Goal: Task Accomplishment & Management: Manage account settings

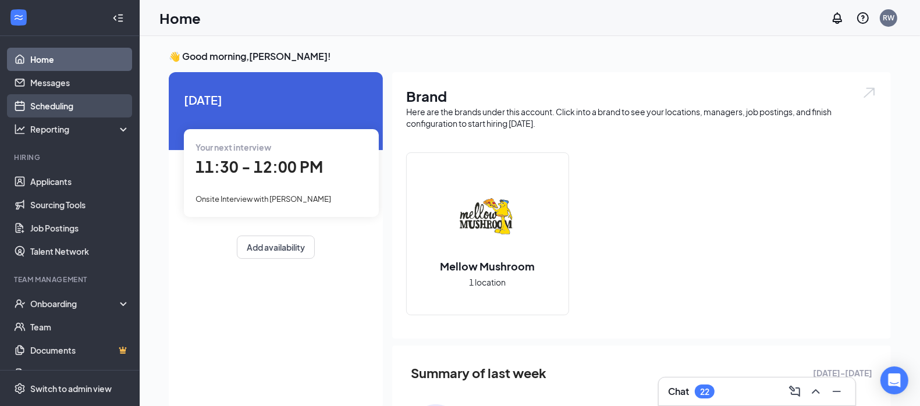
click at [65, 101] on link "Scheduling" at bounding box center [80, 105] width 100 height 23
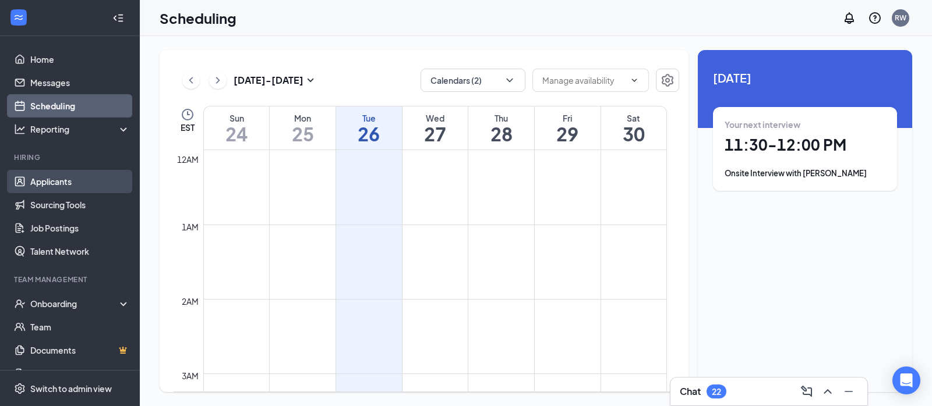
click at [52, 178] on link "Applicants" at bounding box center [80, 181] width 100 height 23
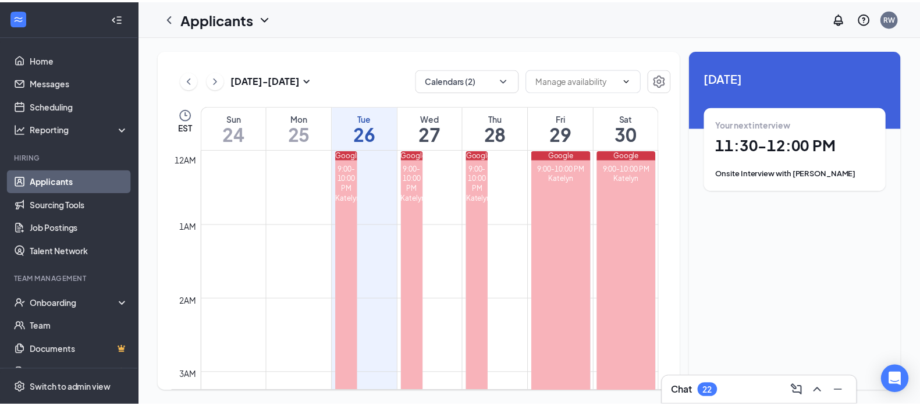
scroll to position [572, 0]
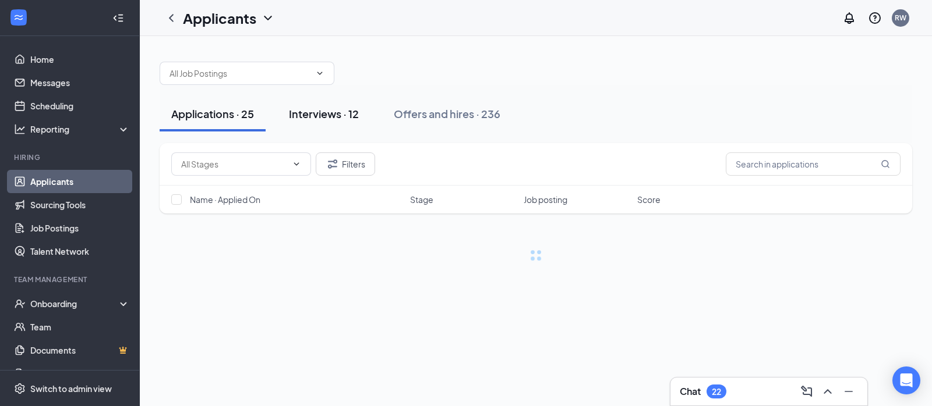
click at [321, 111] on div "Interviews · 12" at bounding box center [324, 114] width 70 height 15
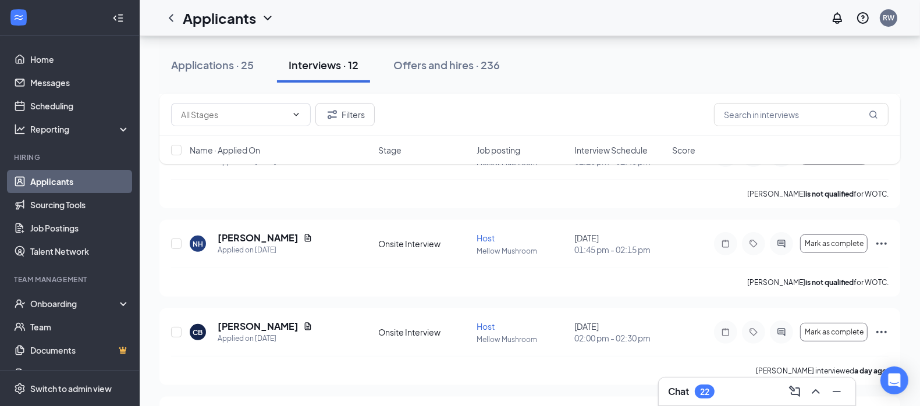
scroll to position [266, 0]
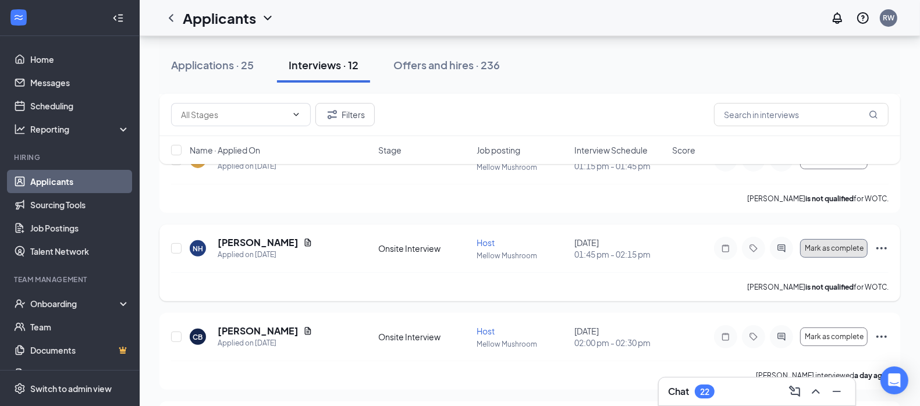
click at [821, 245] on span "Mark as complete" at bounding box center [834, 249] width 59 height 8
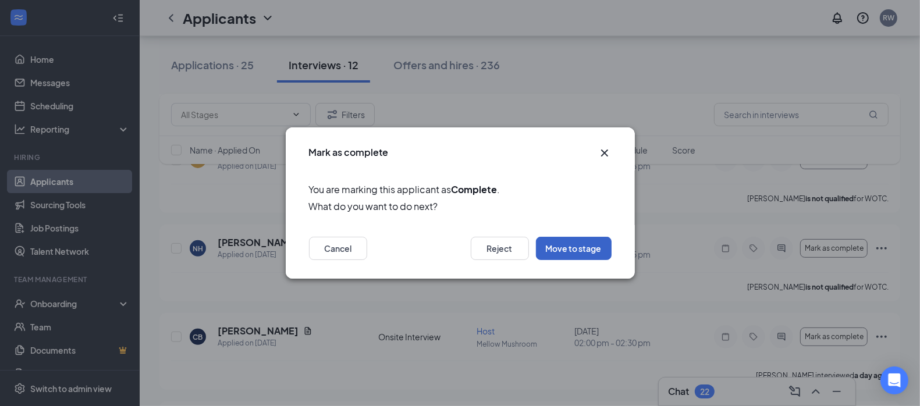
click at [569, 251] on button "Move to stage" at bounding box center [574, 248] width 76 height 23
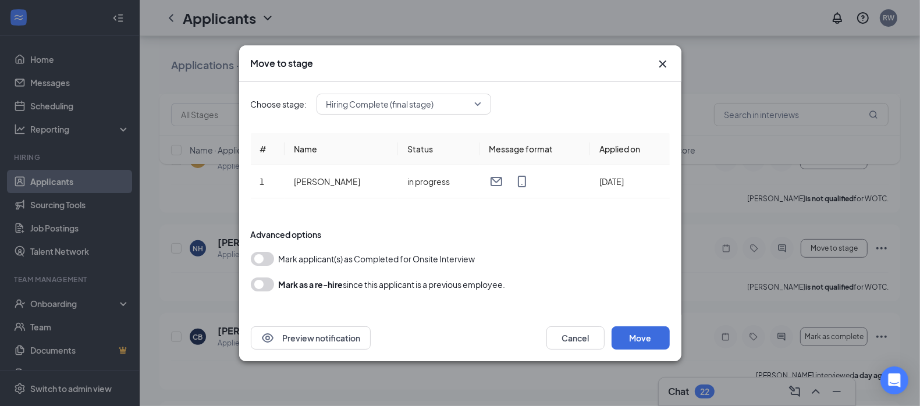
click at [265, 265] on button "button" at bounding box center [262, 259] width 23 height 14
click at [263, 288] on button "button" at bounding box center [262, 285] width 23 height 14
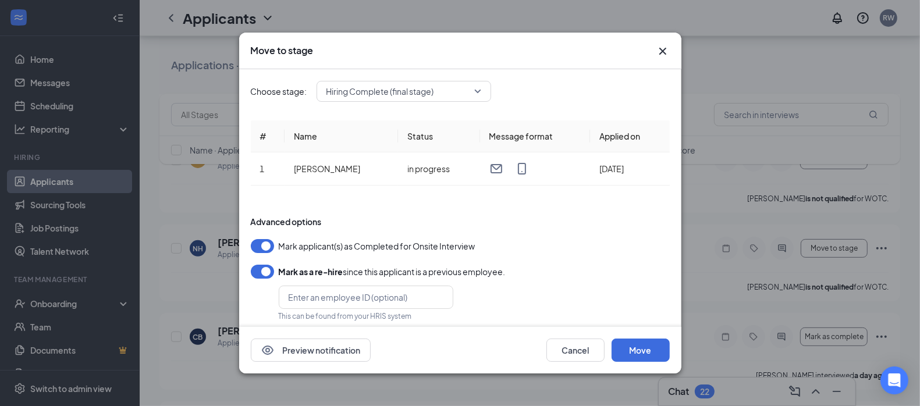
click at [271, 275] on button "button" at bounding box center [262, 272] width 23 height 14
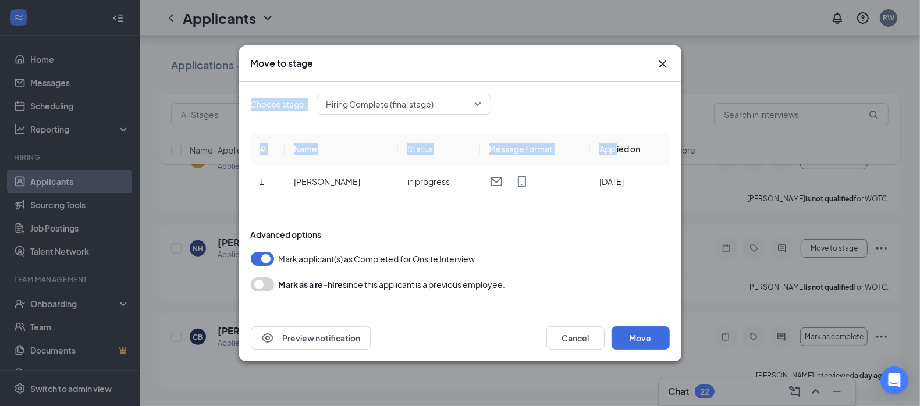
drag, startPoint x: 561, startPoint y: 122, endPoint x: 607, endPoint y: 150, distance: 53.8
click at [607, 150] on div "Move to stage Choose stage: Hiring Complete (final stage) # Name Status Message…" at bounding box center [460, 203] width 442 height 316
click at [566, 83] on div "Choose stage: Hiring Complete (final stage) # Name Status Message format Applie…" at bounding box center [460, 198] width 419 height 233
click at [660, 63] on icon "Cross" at bounding box center [663, 64] width 14 height 14
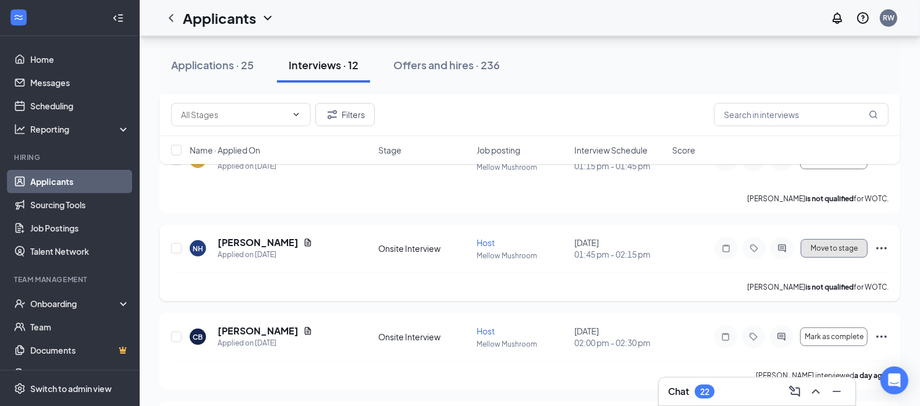
click at [821, 255] on button "Move to stage" at bounding box center [834, 248] width 67 height 19
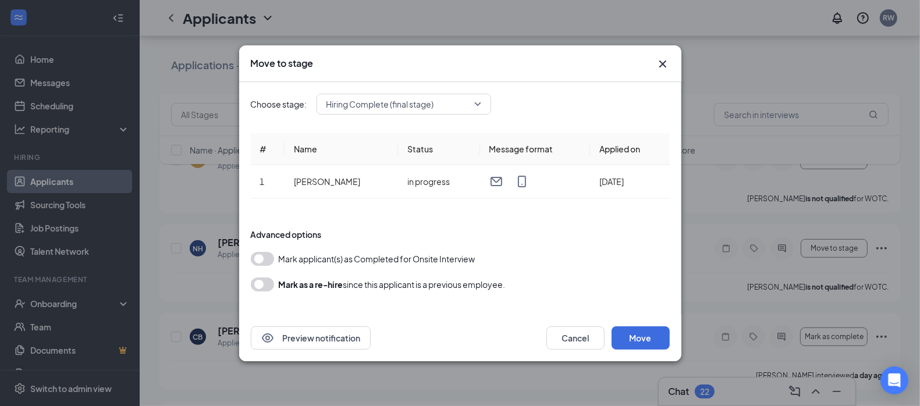
click at [270, 261] on button "button" at bounding box center [262, 259] width 23 height 14
click at [629, 348] on button "Move" at bounding box center [641, 338] width 58 height 23
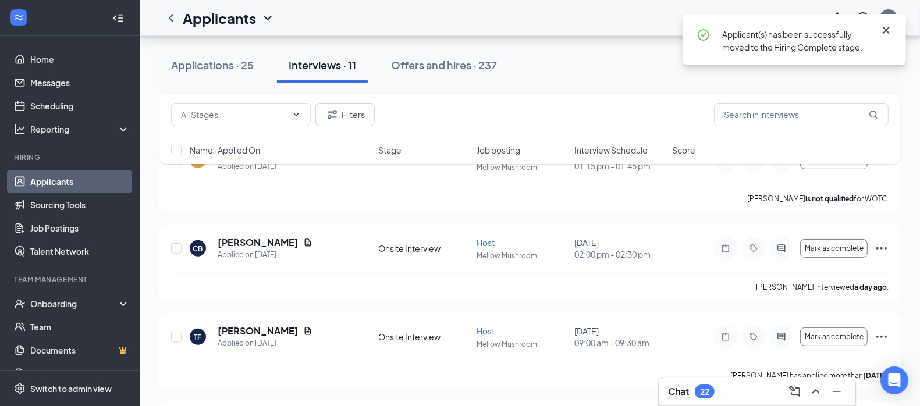
click at [891, 30] on icon "Cross" at bounding box center [887, 30] width 14 height 14
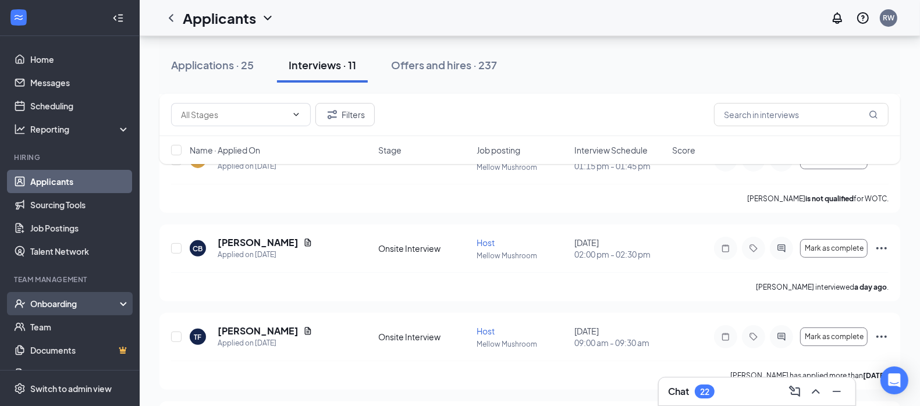
click at [97, 306] on div "Onboarding" at bounding box center [75, 304] width 90 height 12
click at [51, 319] on link "Overview" at bounding box center [80, 327] width 100 height 23
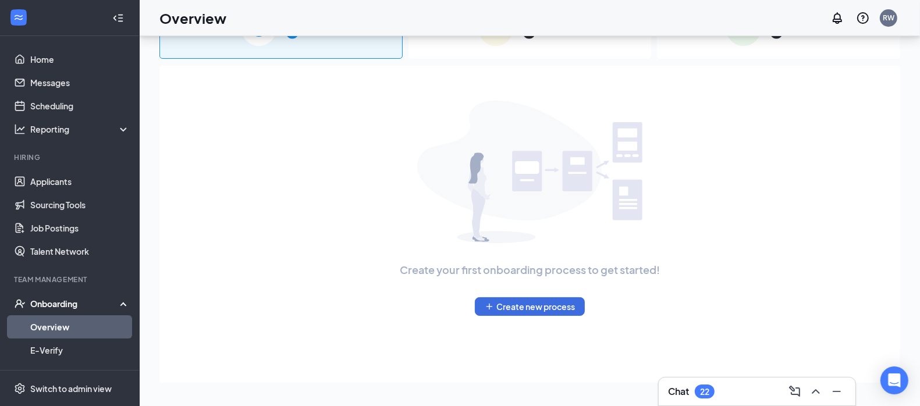
scroll to position [52, 0]
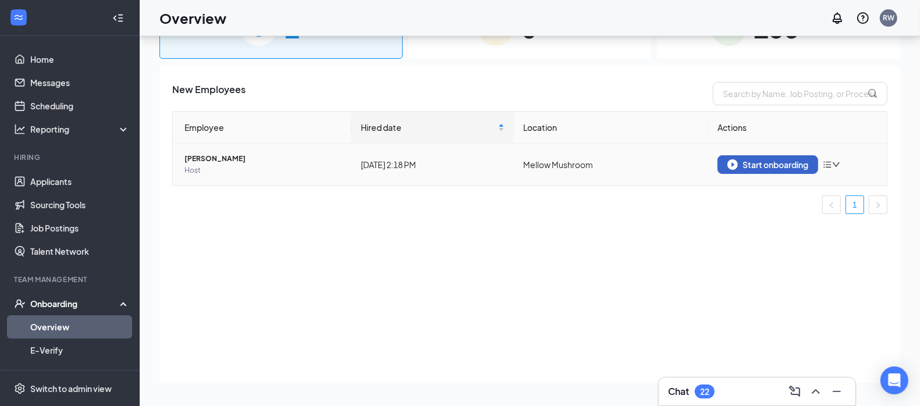
click at [772, 161] on div "Start onboarding" at bounding box center [768, 165] width 81 height 10
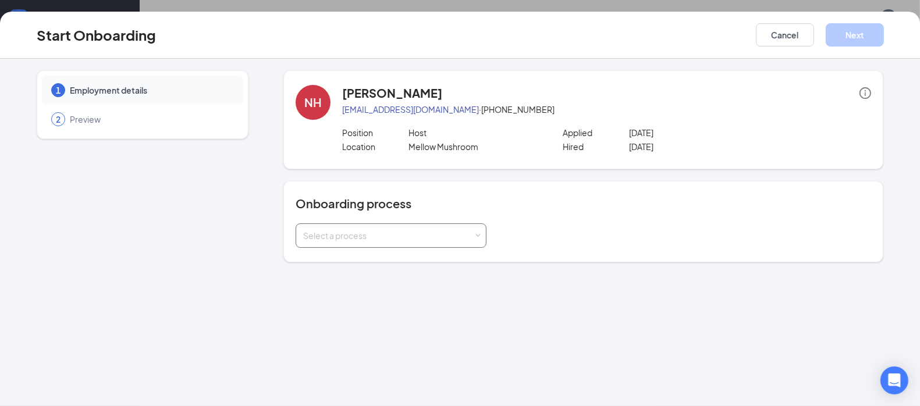
click at [440, 240] on div "Select a process" at bounding box center [388, 236] width 171 height 12
click at [396, 263] on span "Mellow Mushroom Onboarding" at bounding box center [359, 259] width 118 height 10
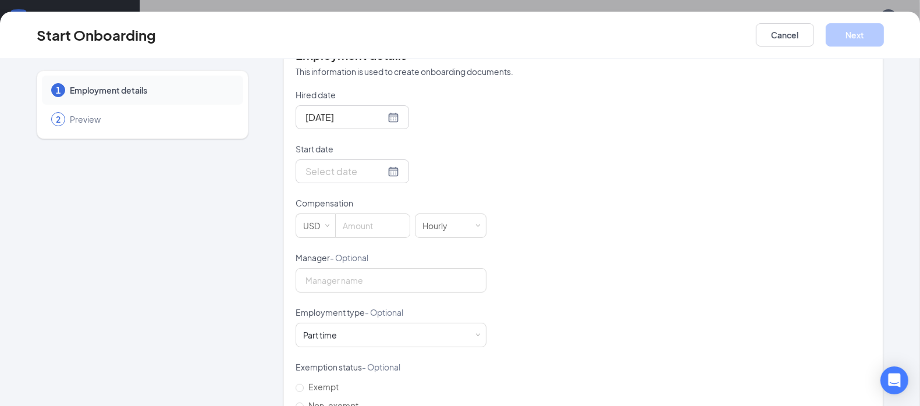
scroll to position [257, 0]
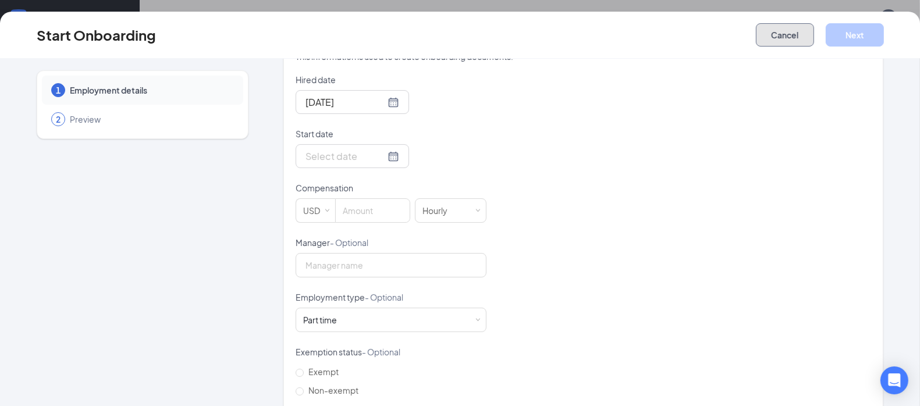
click at [804, 35] on button "Cancel" at bounding box center [785, 34] width 58 height 23
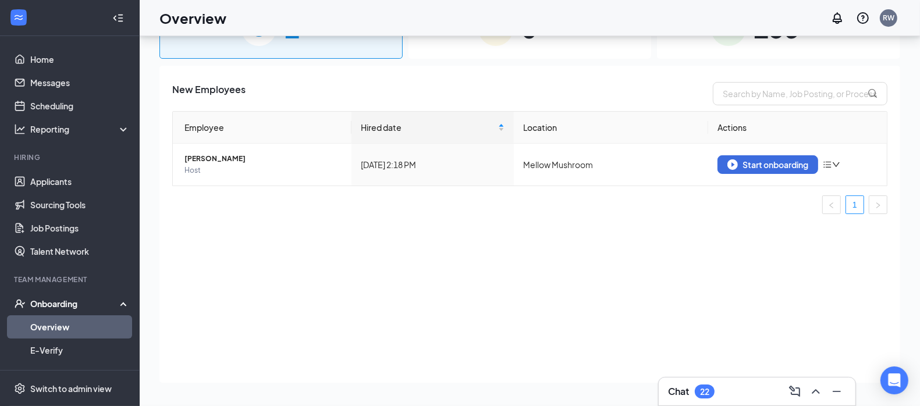
scroll to position [0, 0]
